Goal: Book appointment/travel/reservation

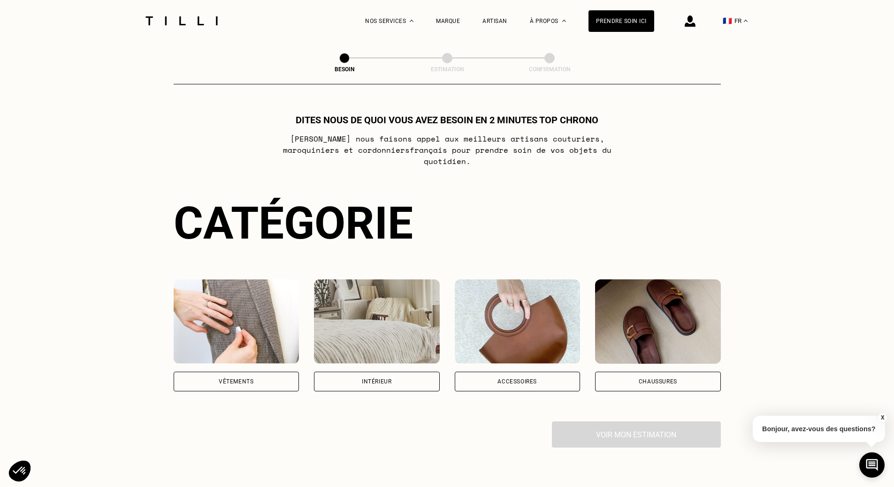
click at [244, 372] on div "Vêtements" at bounding box center [237, 382] width 126 height 20
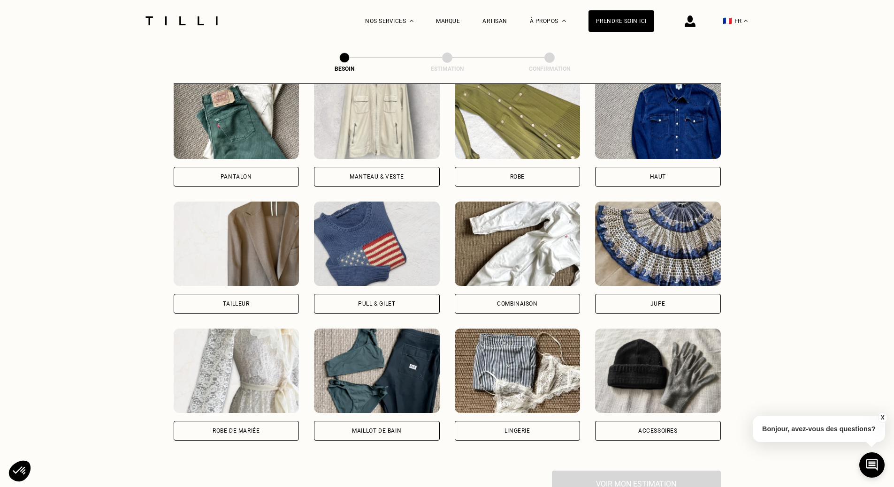
scroll to position [439, 0]
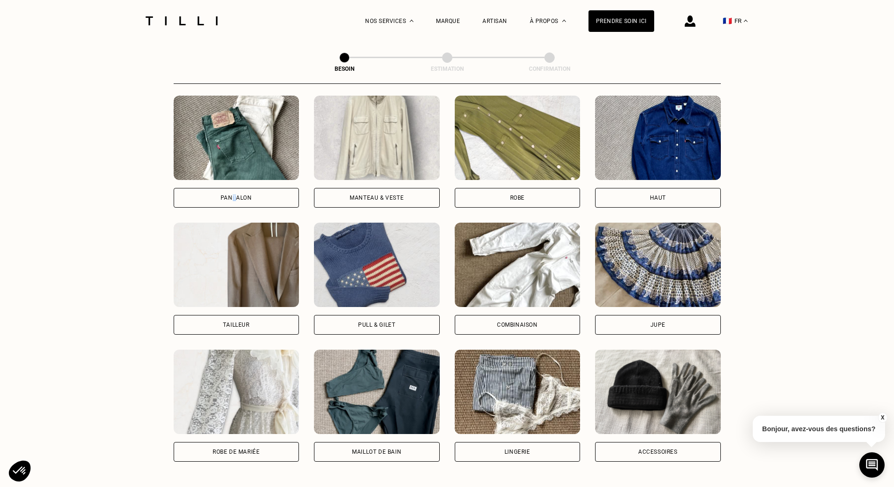
click at [234, 195] on div "Pantalon" at bounding box center [235, 198] width 31 height 6
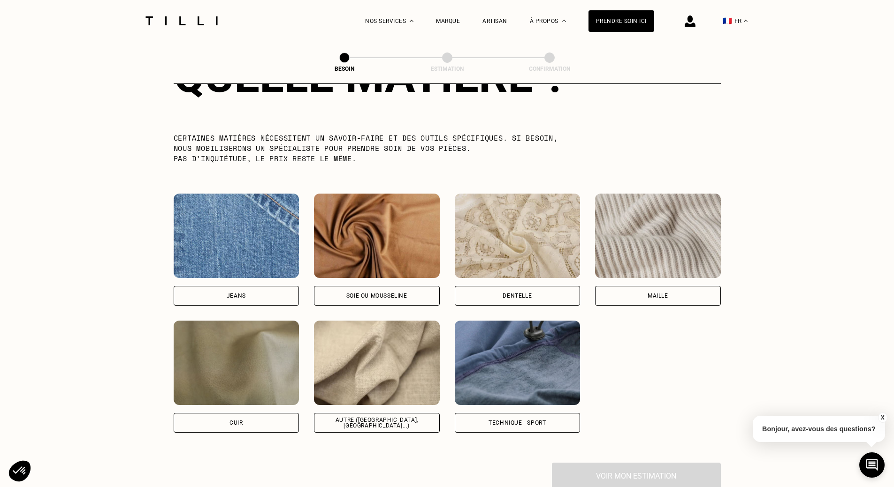
scroll to position [911, 0]
click at [232, 286] on div "Jeans" at bounding box center [237, 296] width 126 height 20
select select "FR"
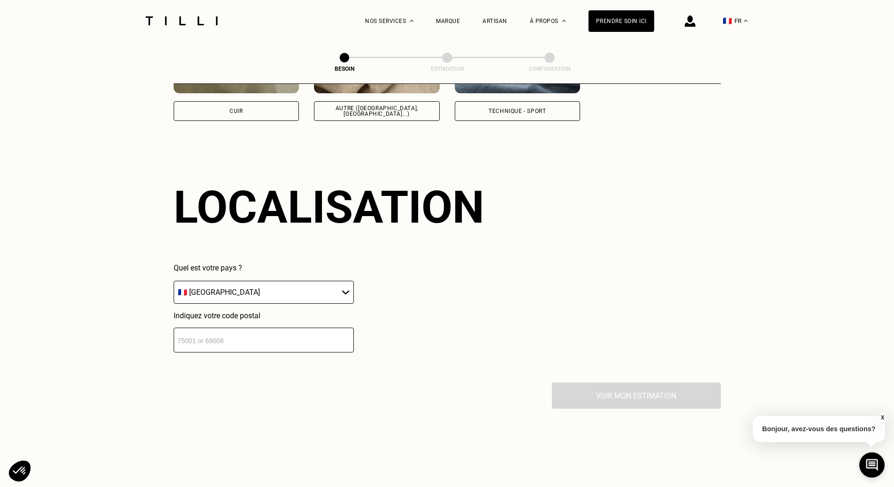
scroll to position [1261, 0]
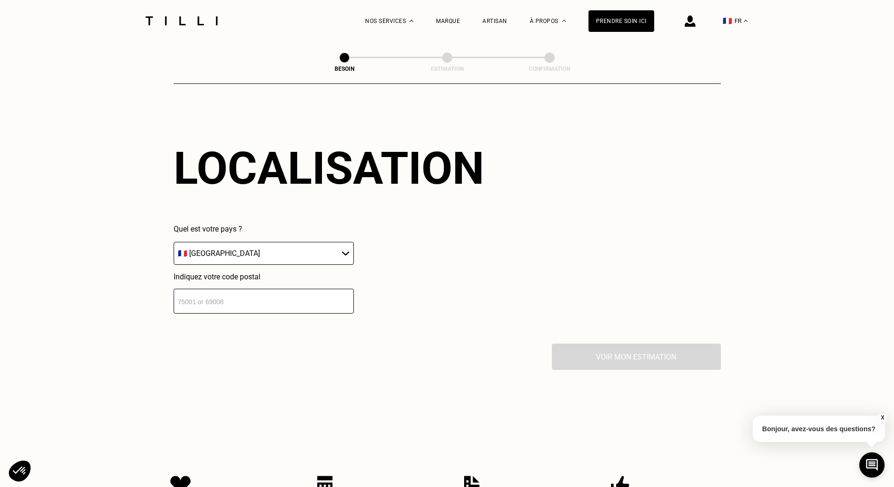
click at [287, 301] on input "number" at bounding box center [264, 301] width 180 height 25
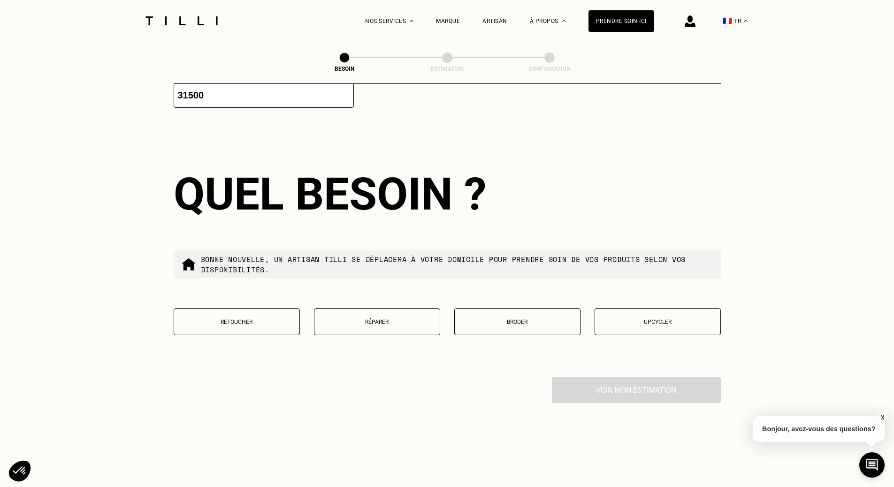
scroll to position [1495, 0]
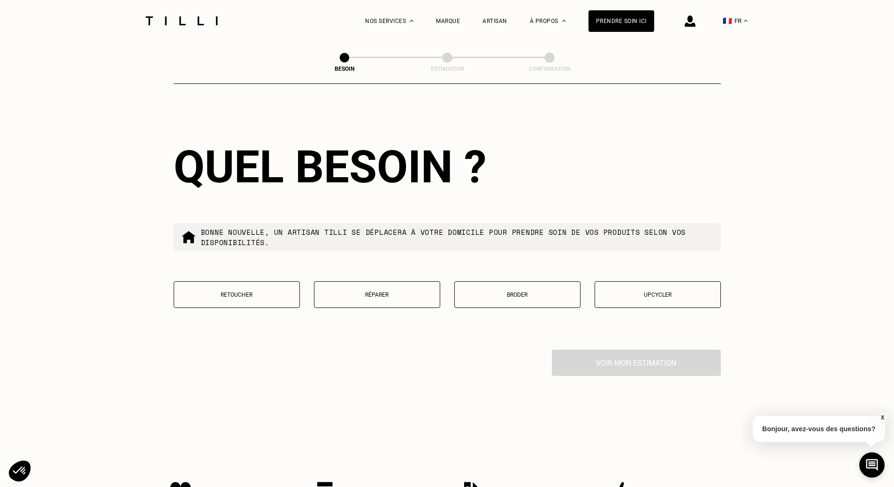
type input "31500"
click at [402, 292] on p "Réparer" at bounding box center [377, 295] width 116 height 7
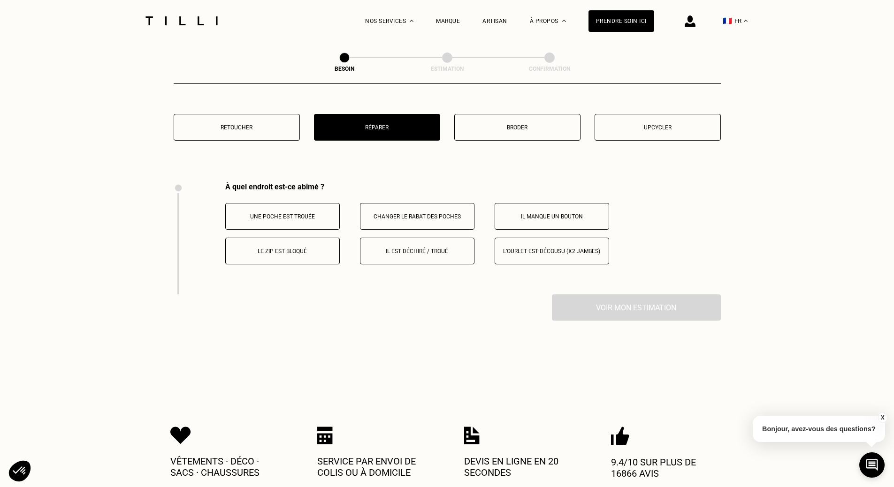
scroll to position [1735, 0]
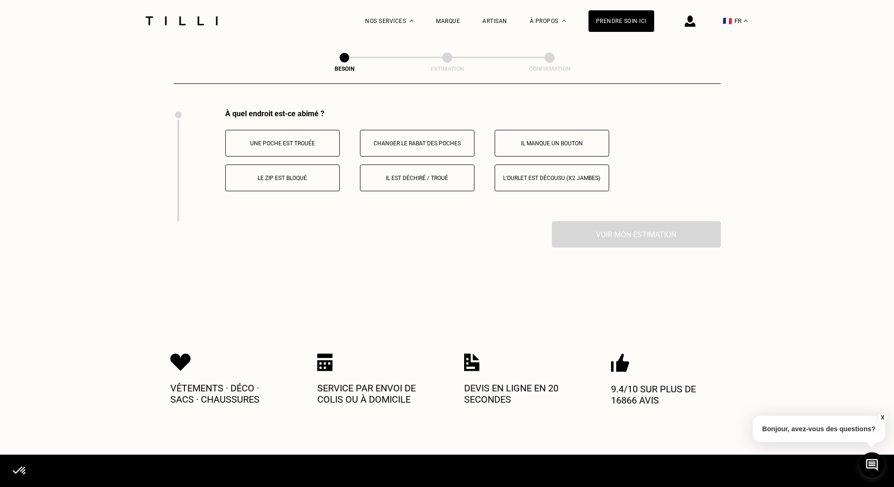
click at [425, 177] on button "Il est déchiré / troué" at bounding box center [417, 178] width 114 height 27
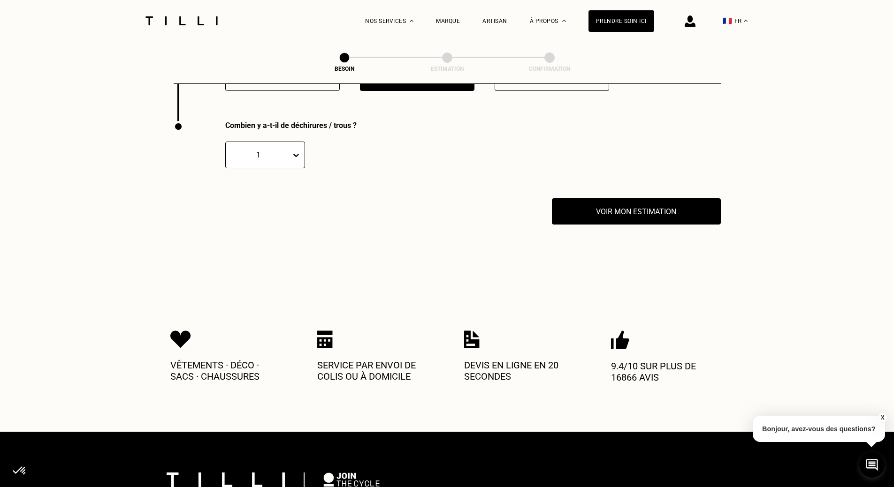
scroll to position [1847, 0]
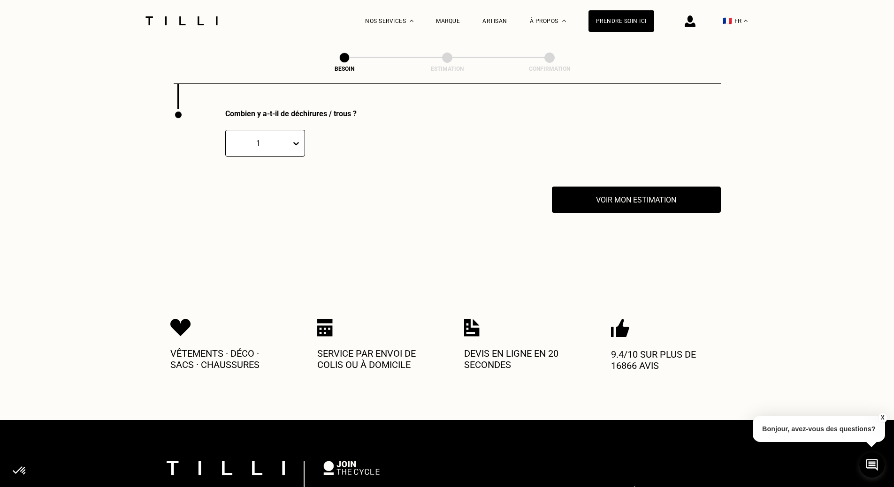
click at [288, 145] on div "1" at bounding box center [265, 143] width 80 height 27
click at [264, 209] on div "3" at bounding box center [265, 205] width 80 height 17
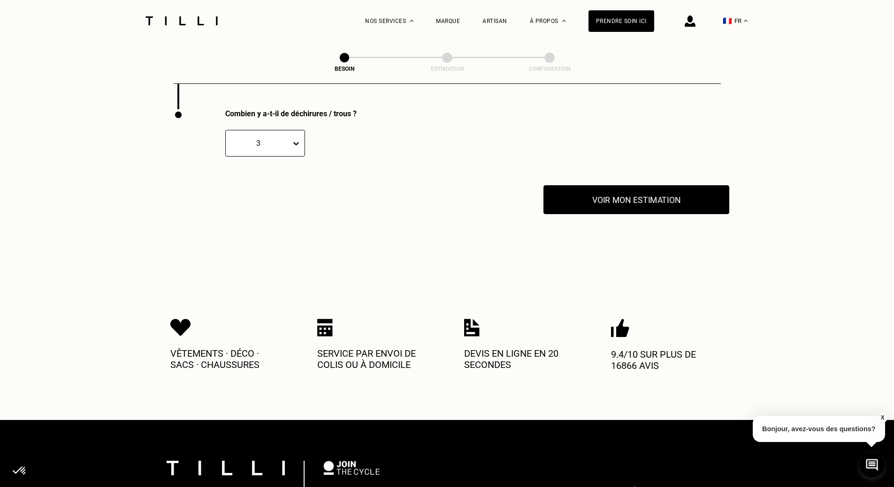
click at [618, 194] on button "Voir mon estimation" at bounding box center [636, 199] width 186 height 29
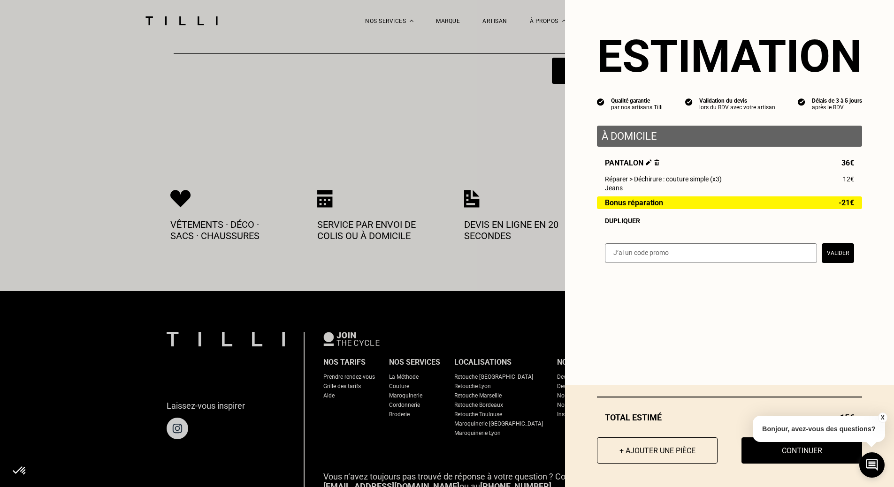
scroll to position [2035, 0]
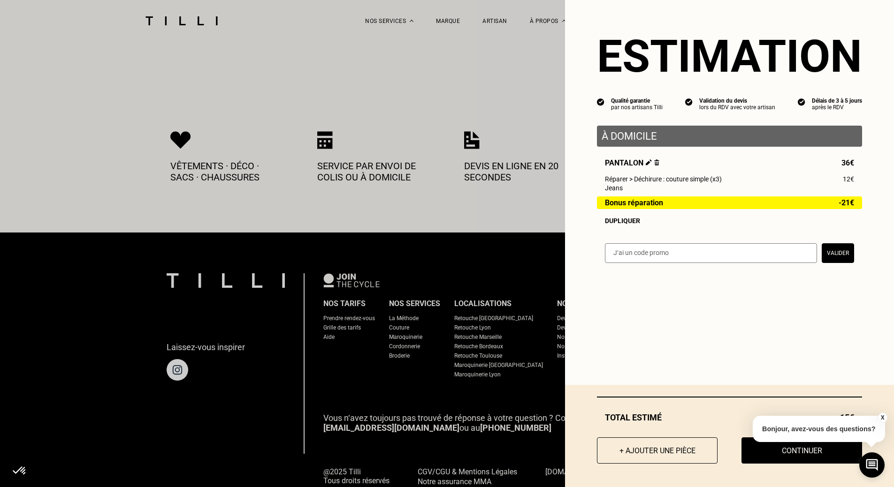
click at [882, 417] on button "X" at bounding box center [881, 418] width 9 height 10
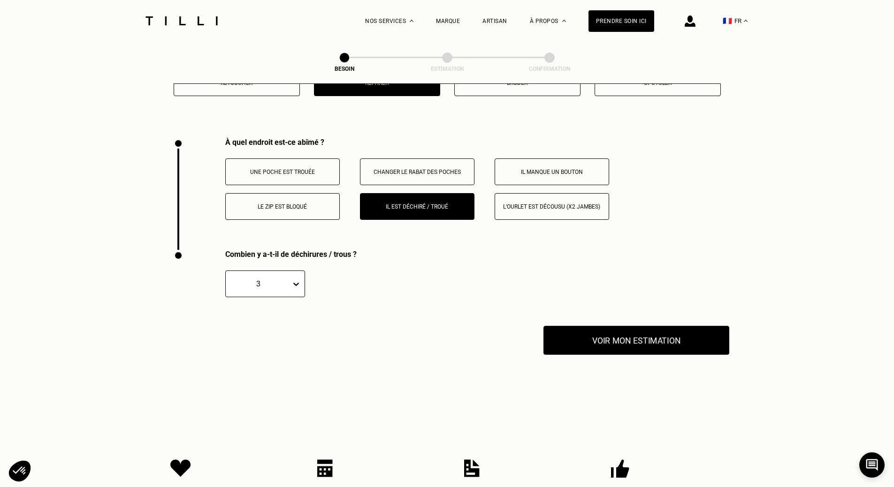
click at [607, 342] on button "Voir mon estimation" at bounding box center [636, 340] width 186 height 29
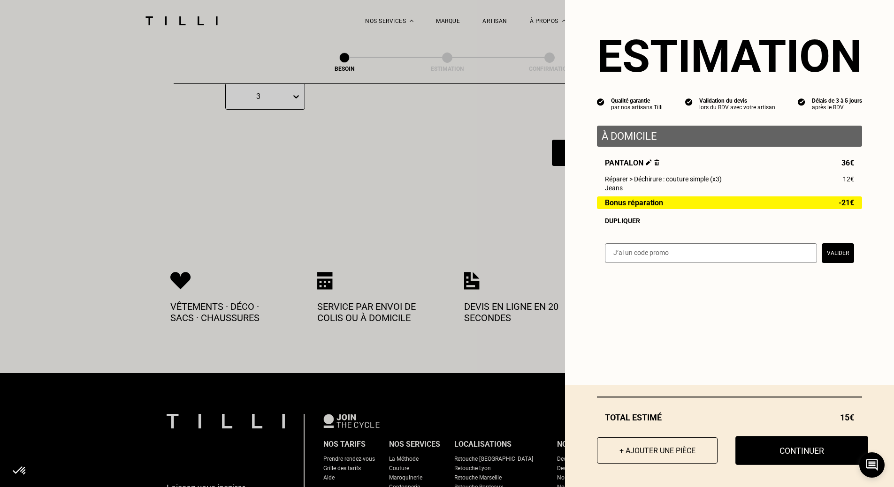
click at [799, 449] on button "Continuer" at bounding box center [801, 450] width 133 height 29
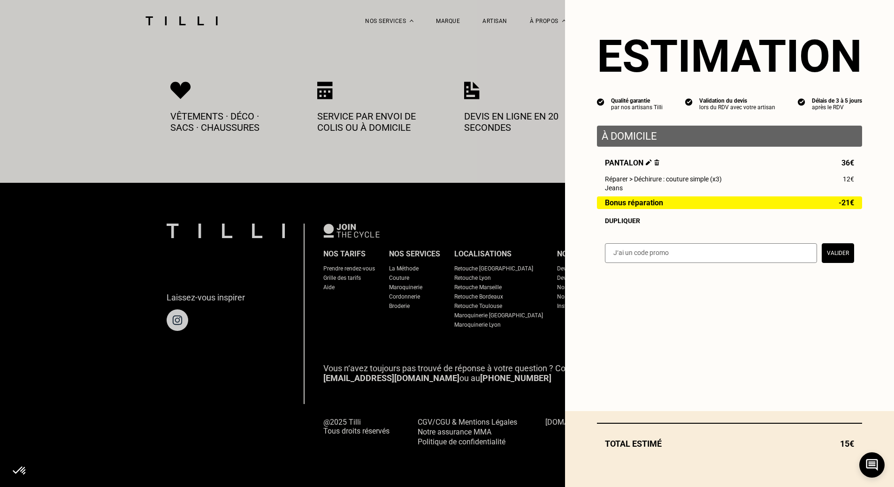
scroll to position [463, 0]
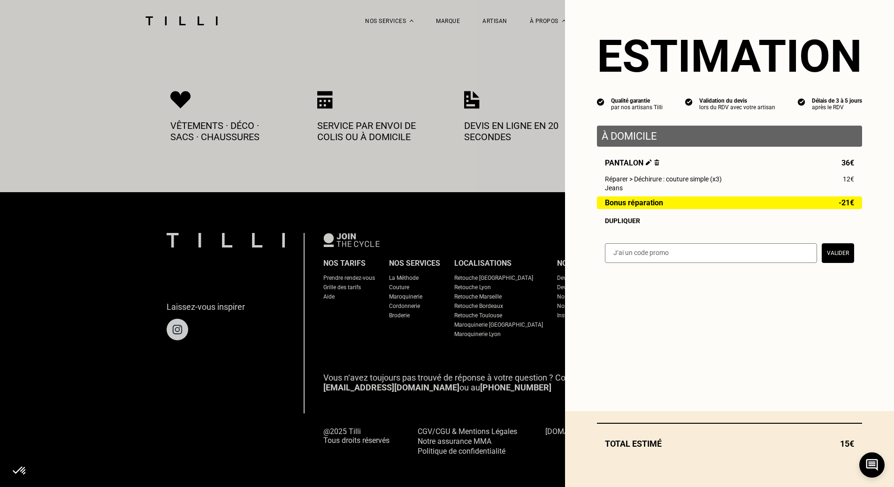
select select "FR"
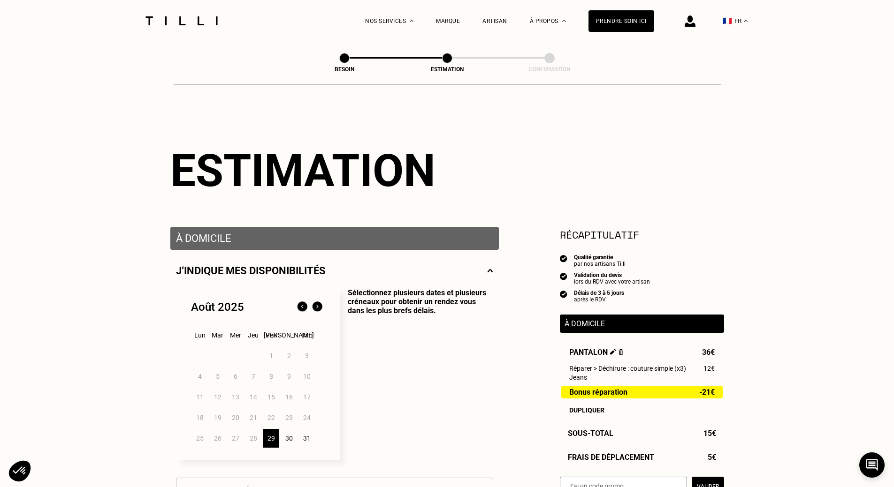
scroll to position [463, 0]
